Goal: Entertainment & Leisure: Consume media (video, audio)

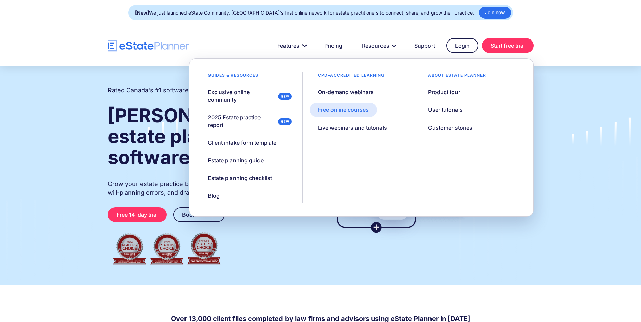
click at [363, 106] on link "Free online courses" at bounding box center [344, 110] width 68 height 14
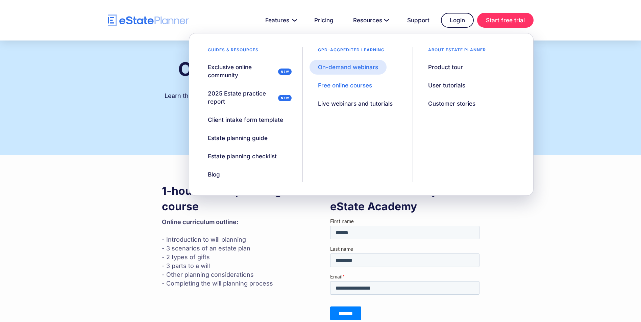
click at [359, 67] on div "On-demand webinars" at bounding box center [348, 67] width 60 height 8
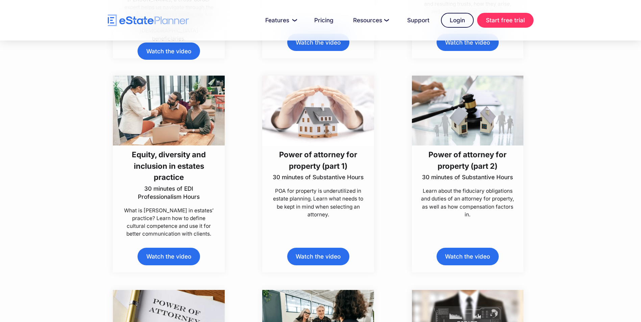
scroll to position [2941, 0]
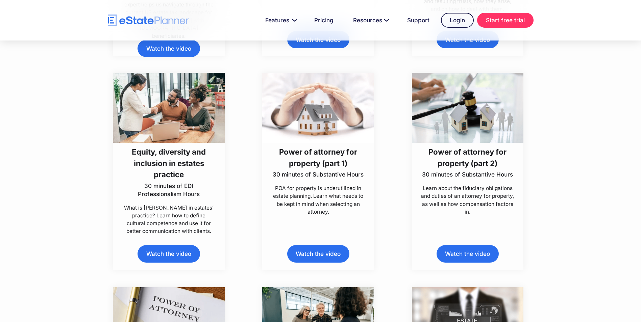
click at [320, 253] on link "Watch the video" at bounding box center [318, 253] width 62 height 17
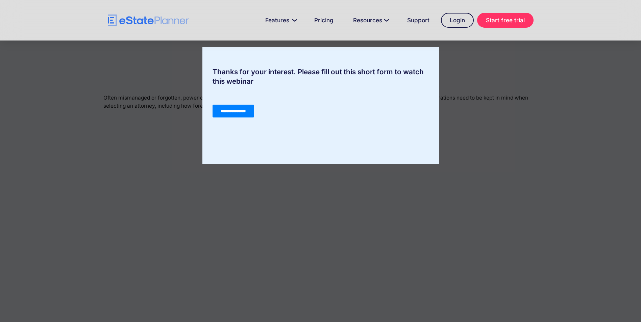
click at [234, 113] on input "**********" at bounding box center [233, 111] width 42 height 13
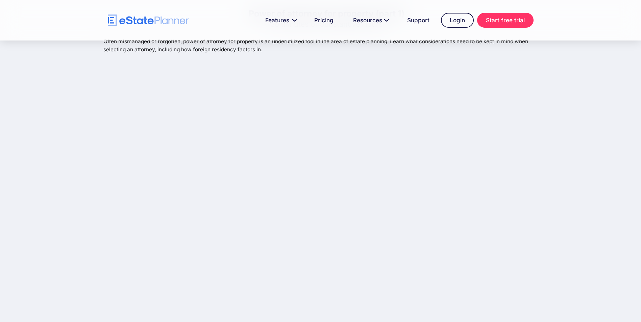
scroll to position [43, 0]
